Goal: Task Accomplishment & Management: Use online tool/utility

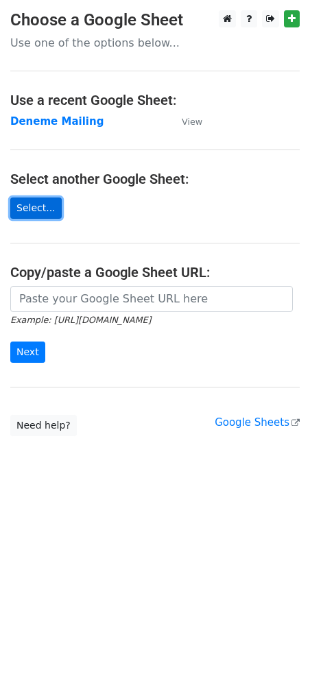
click at [27, 211] on link "Select..." at bounding box center [35, 208] width 51 height 21
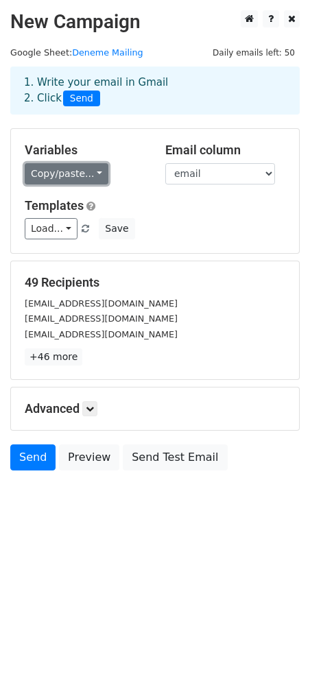
click at [78, 169] on link "Copy/paste..." at bounding box center [67, 173] width 84 height 21
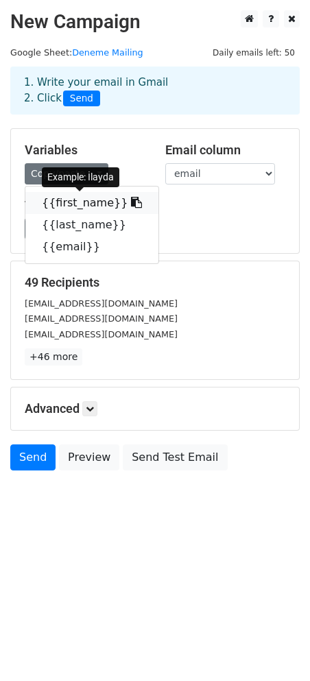
click at [78, 203] on link "{{first_name}}" at bounding box center [91, 203] width 133 height 22
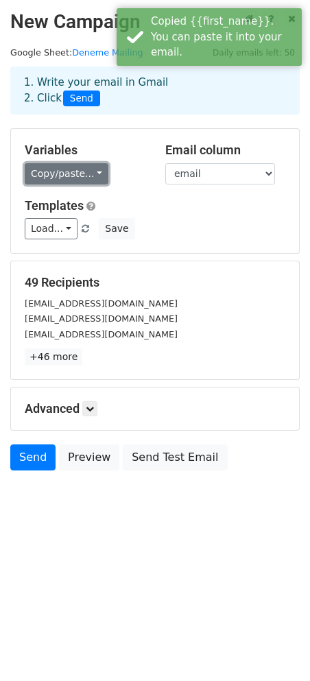
click at [80, 176] on link "Copy/paste..." at bounding box center [67, 173] width 84 height 21
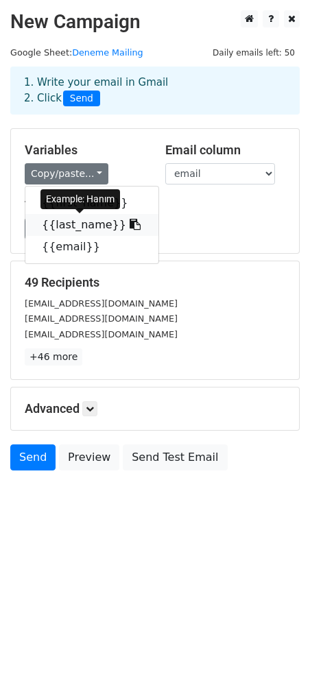
click at [75, 224] on link "{{last_name}}" at bounding box center [91, 225] width 133 height 22
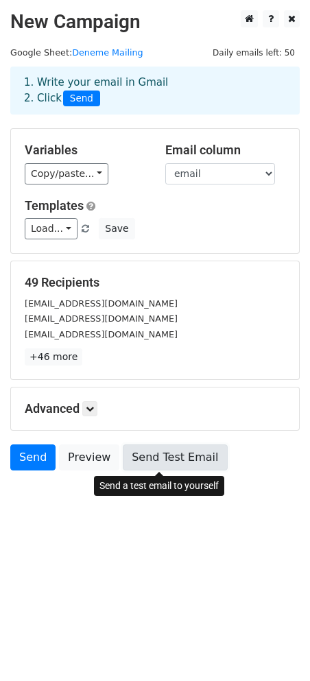
click at [198, 457] on link "Send Test Email" at bounding box center [175, 458] width 104 height 26
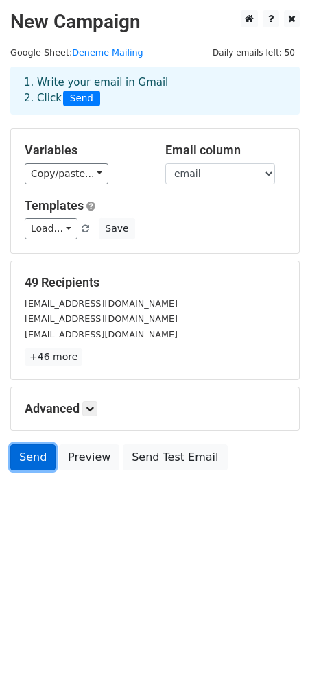
click at [29, 453] on link "Send" at bounding box center [32, 458] width 45 height 26
